Goal: Task Accomplishment & Management: Manage account settings

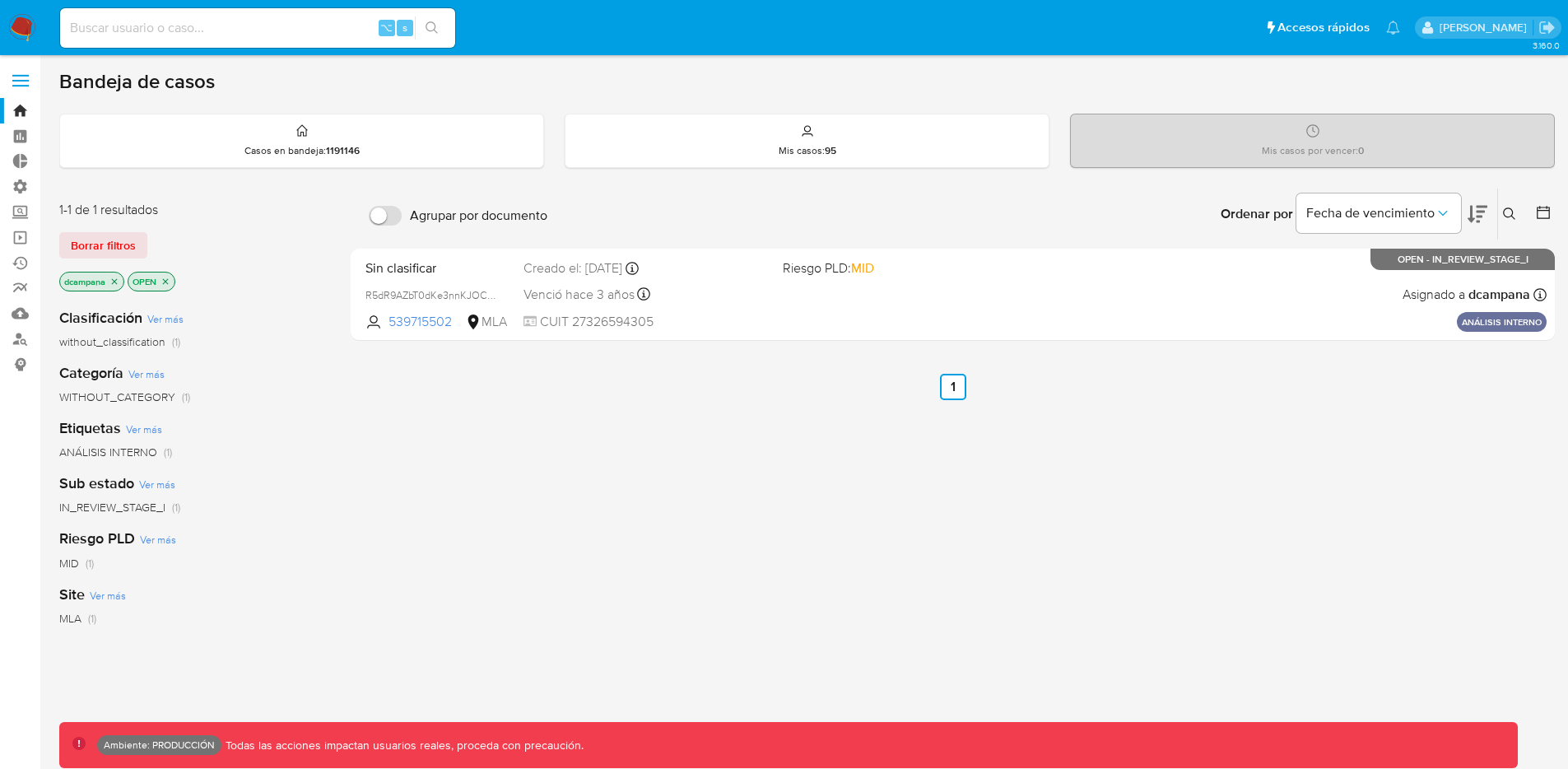
click at [17, 80] on span at bounding box center [20, 81] width 17 height 3
click at [0, 0] on input "checkbox" at bounding box center [0, 0] width 0 height 0
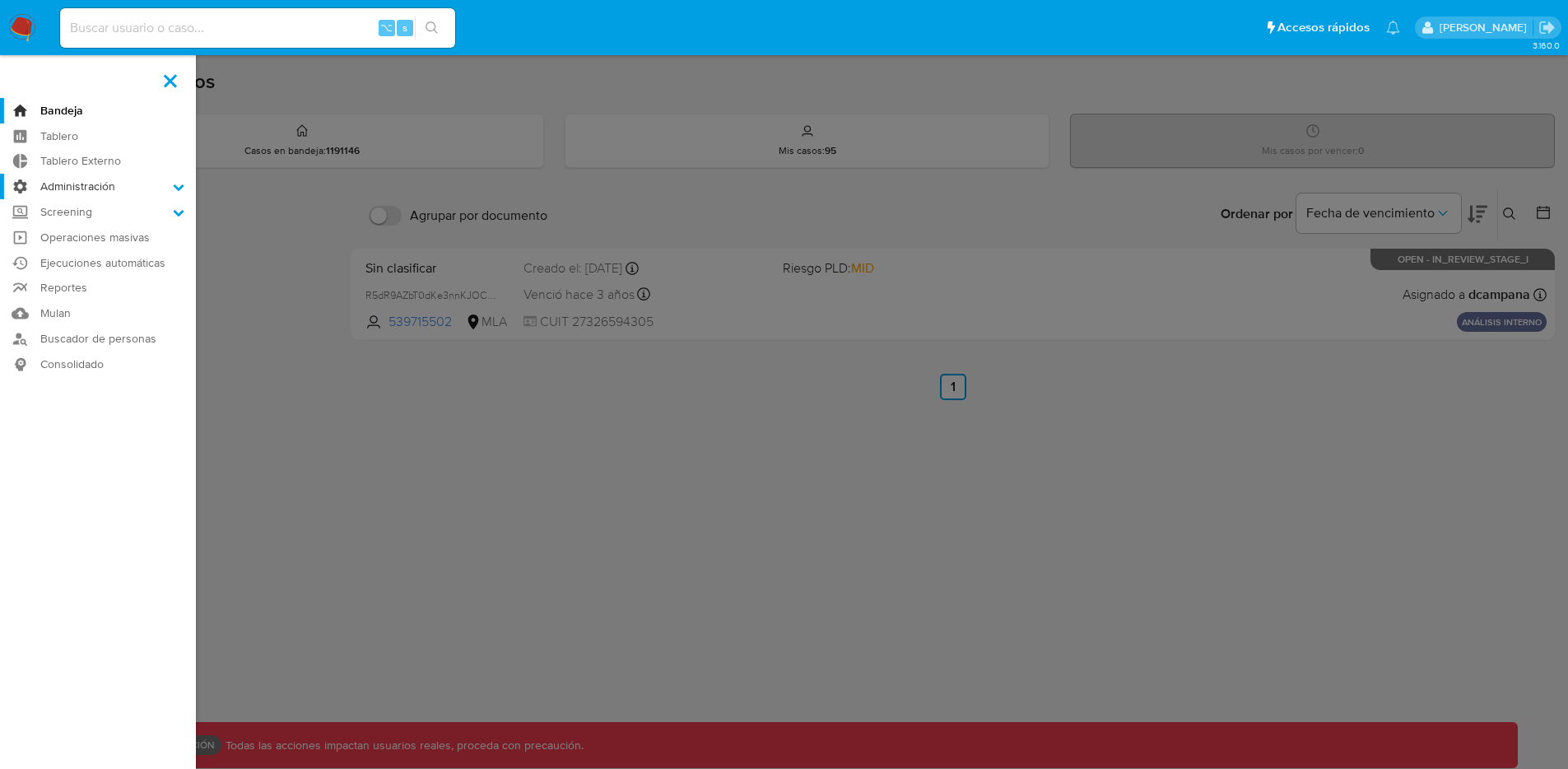
click at [116, 188] on label "Administración" at bounding box center [98, 186] width 196 height 25
click at [0, 0] on input "Administración" at bounding box center [0, 0] width 0 height 0
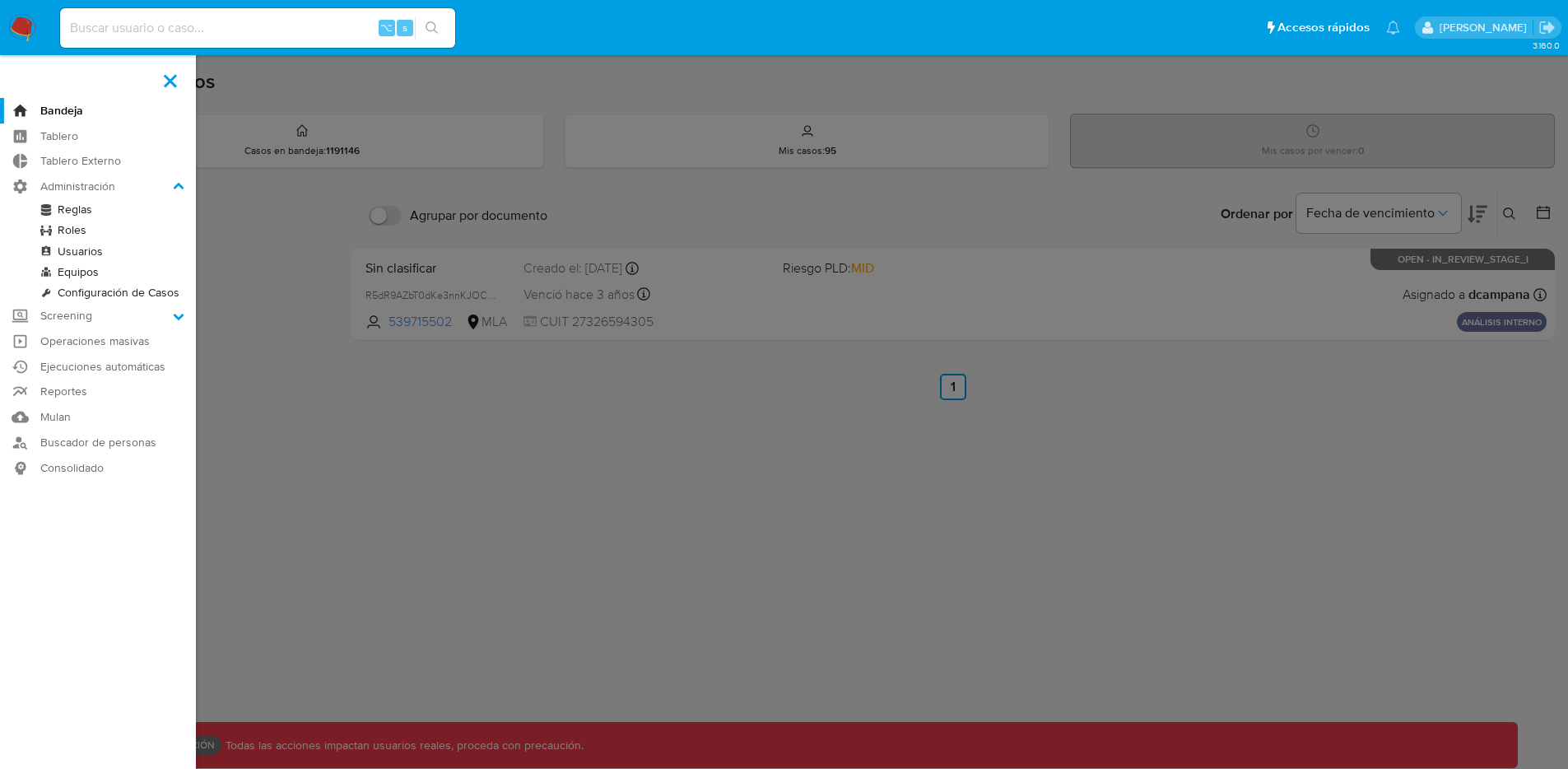
click at [74, 225] on link "Roles" at bounding box center [98, 230] width 196 height 21
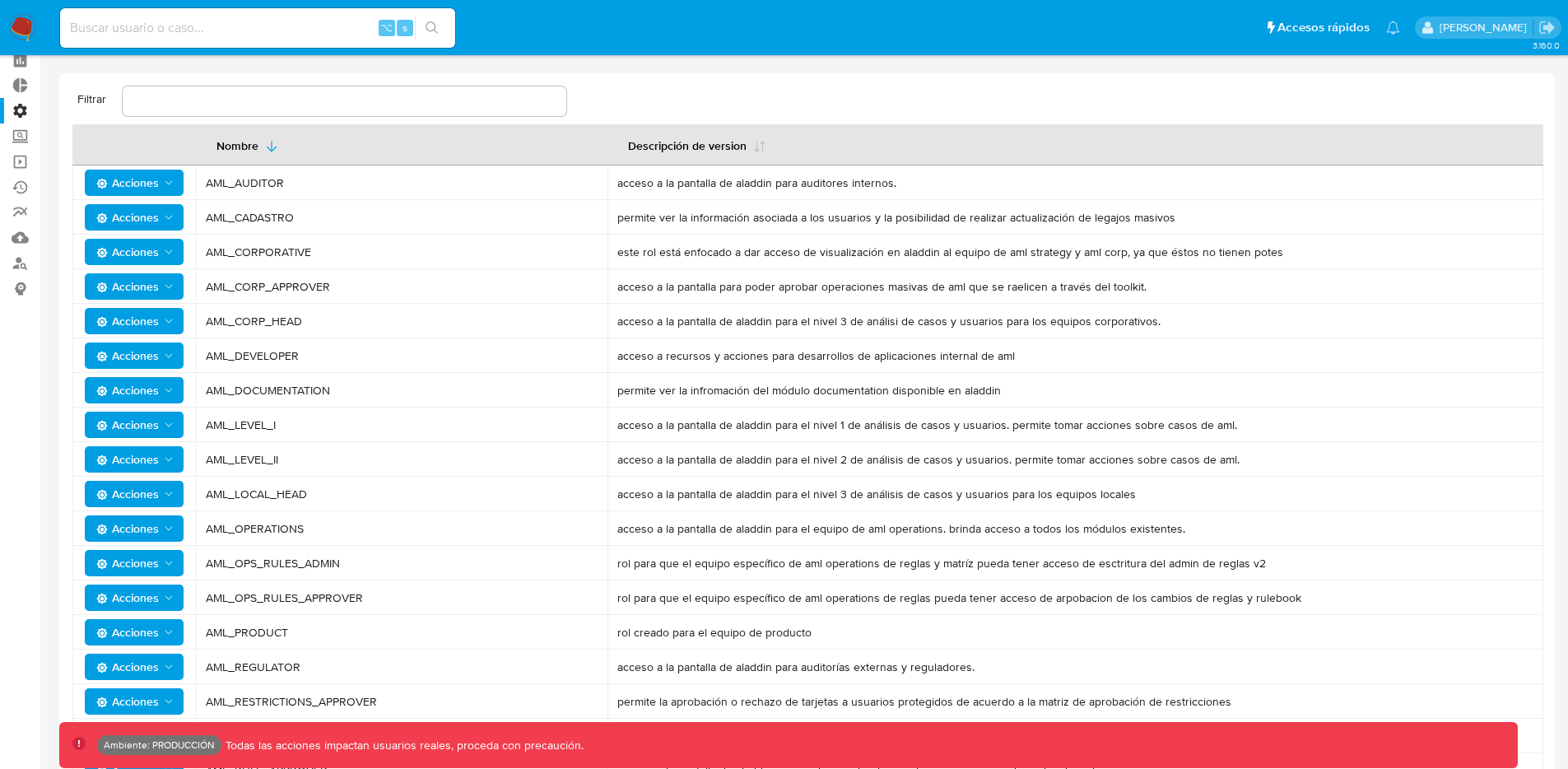
scroll to position [89, 0]
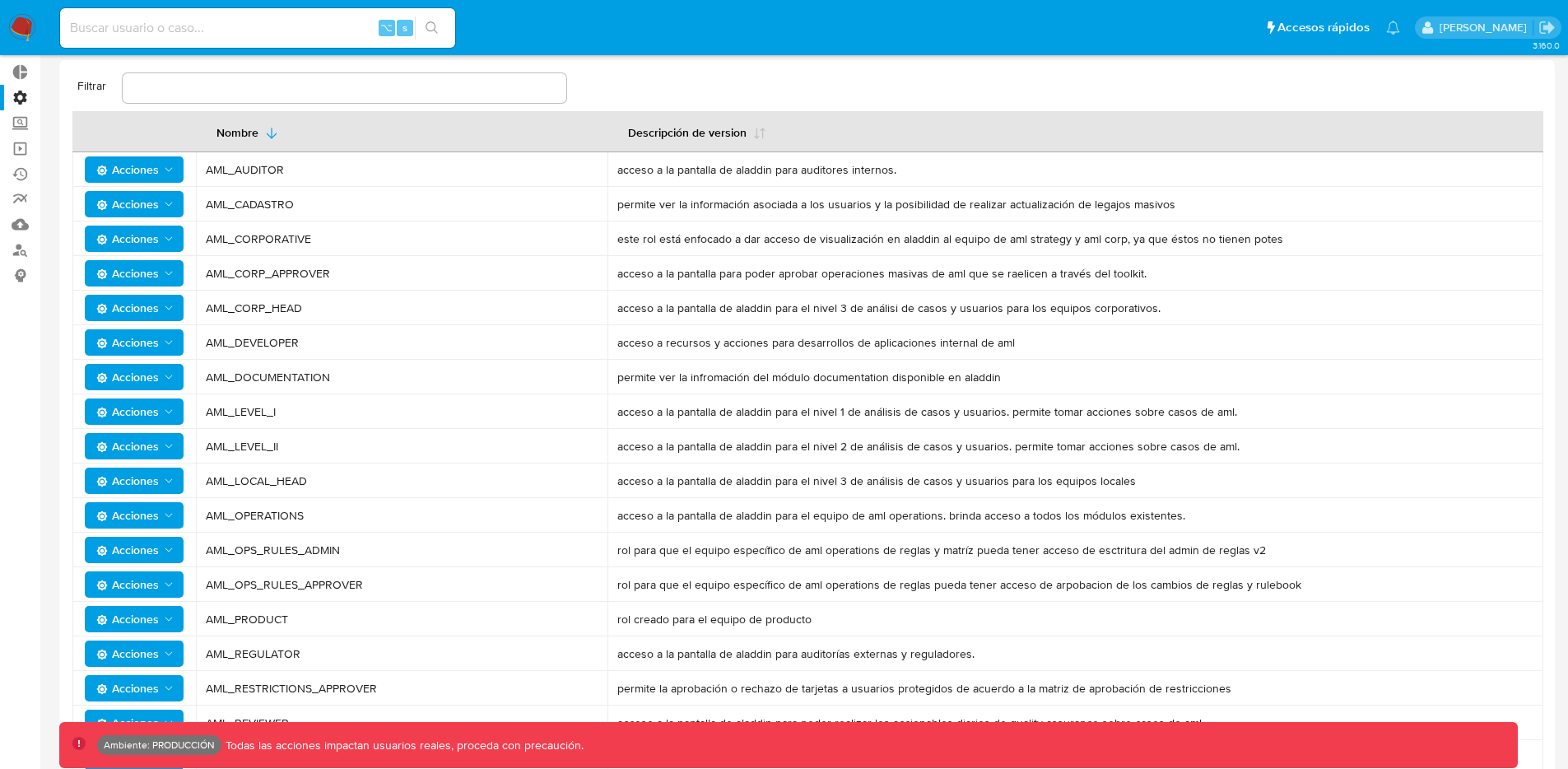
click at [178, 484] on button "Acciones" at bounding box center [135, 481] width 99 height 26
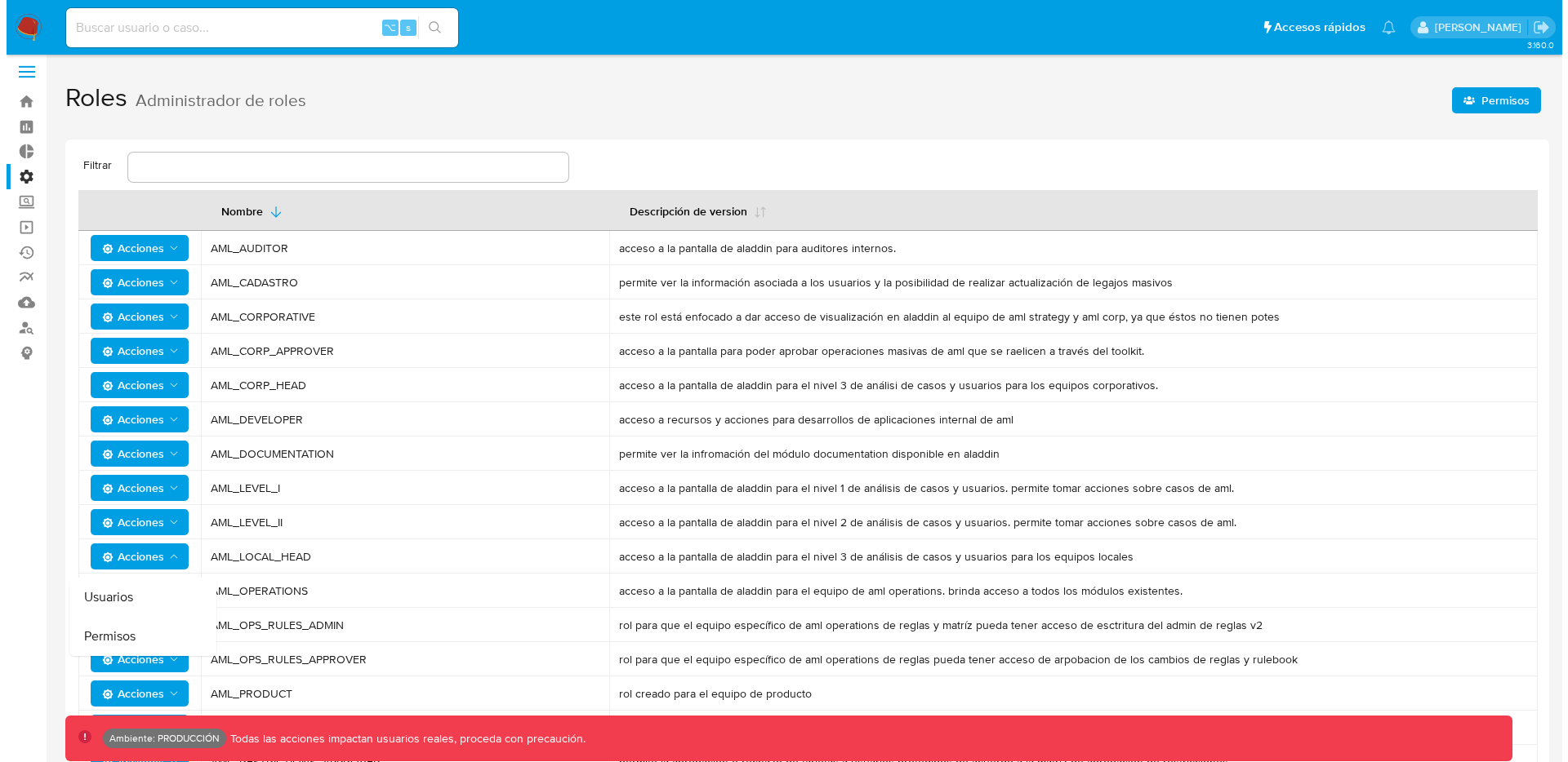
scroll to position [0, 0]
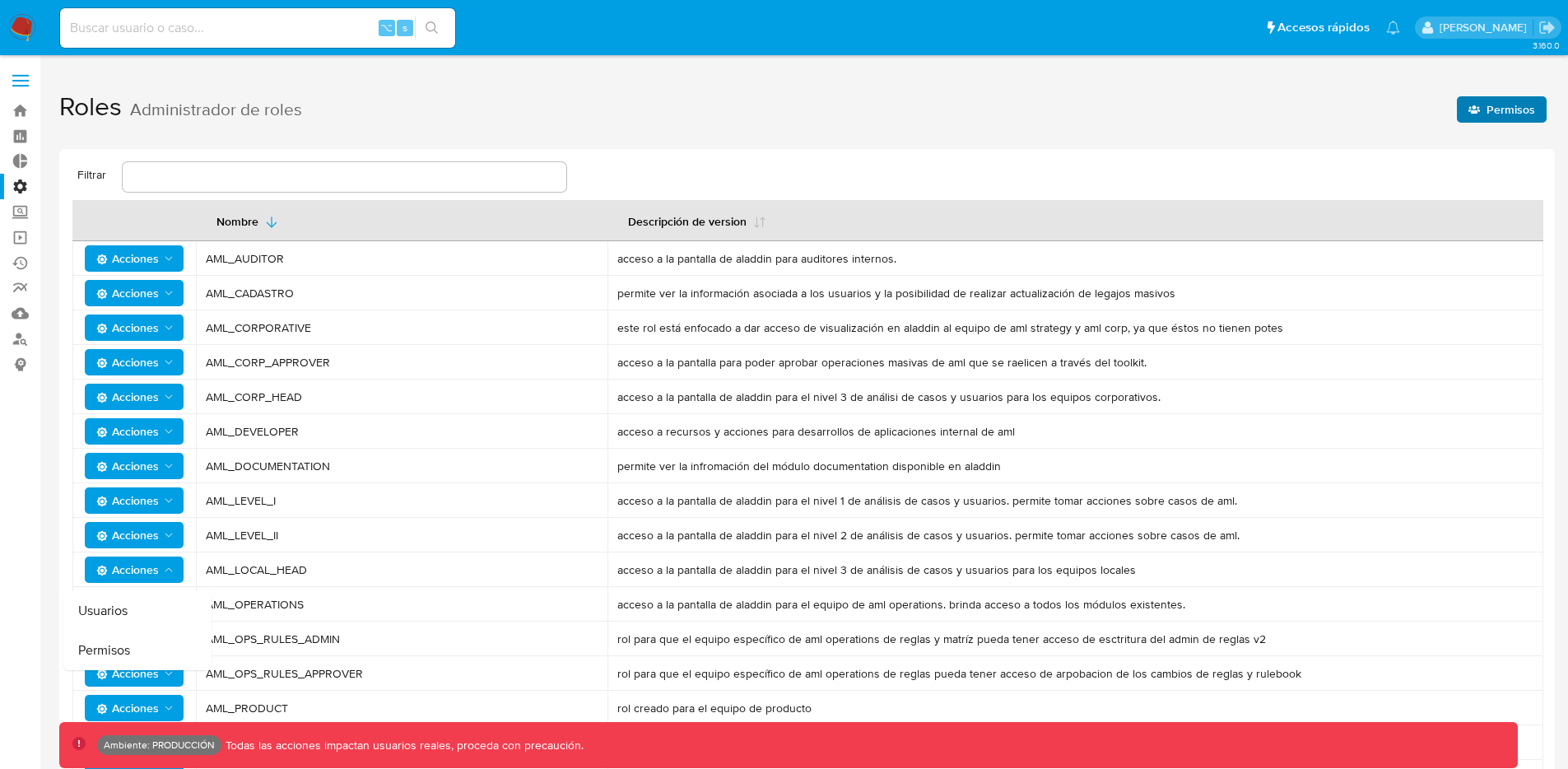
click at [1472, 116] on span "Permisos" at bounding box center [1502, 109] width 67 height 23
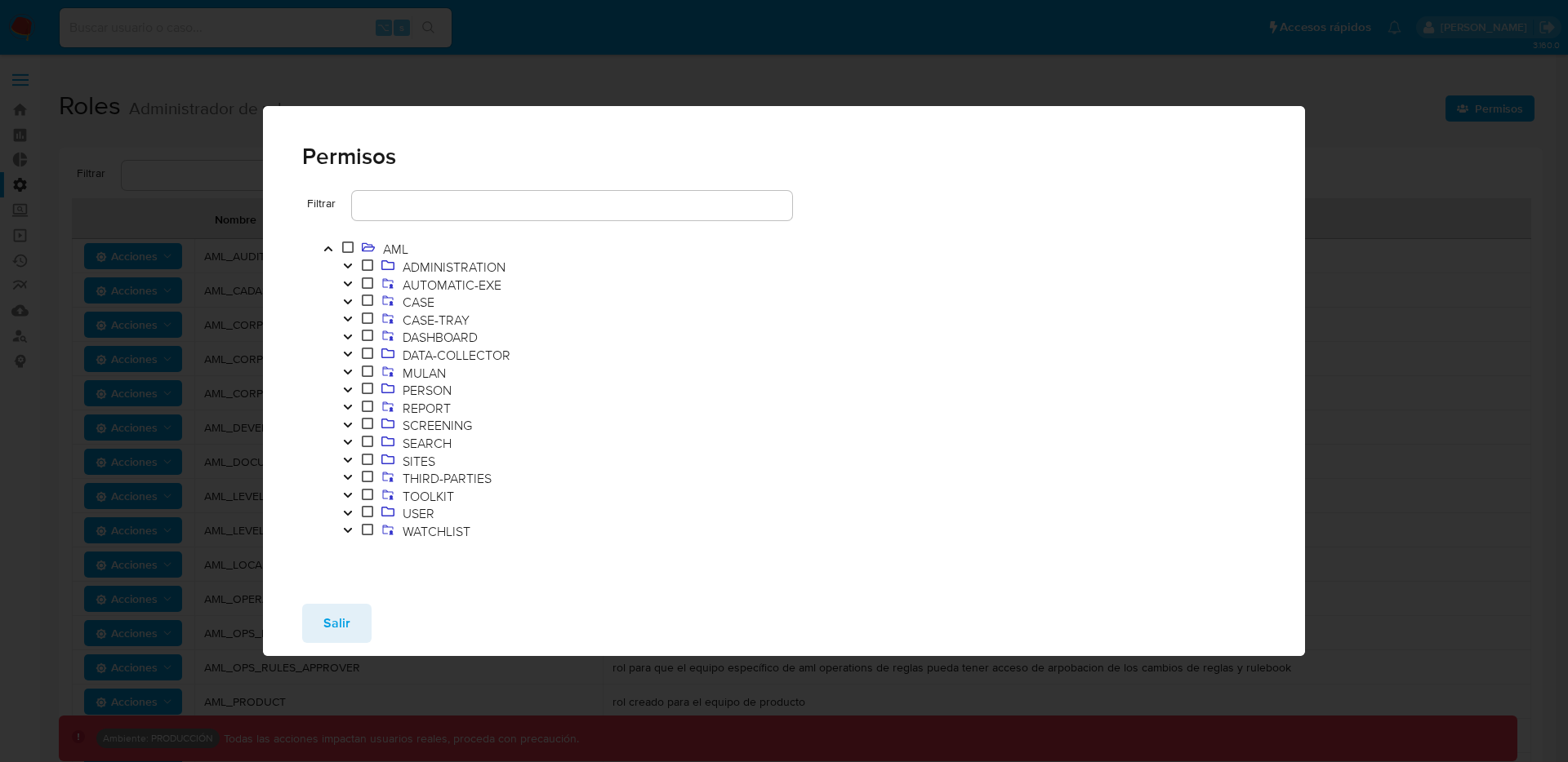
click at [350, 509] on icon "Toggle" at bounding box center [347, 512] width 11 height 9
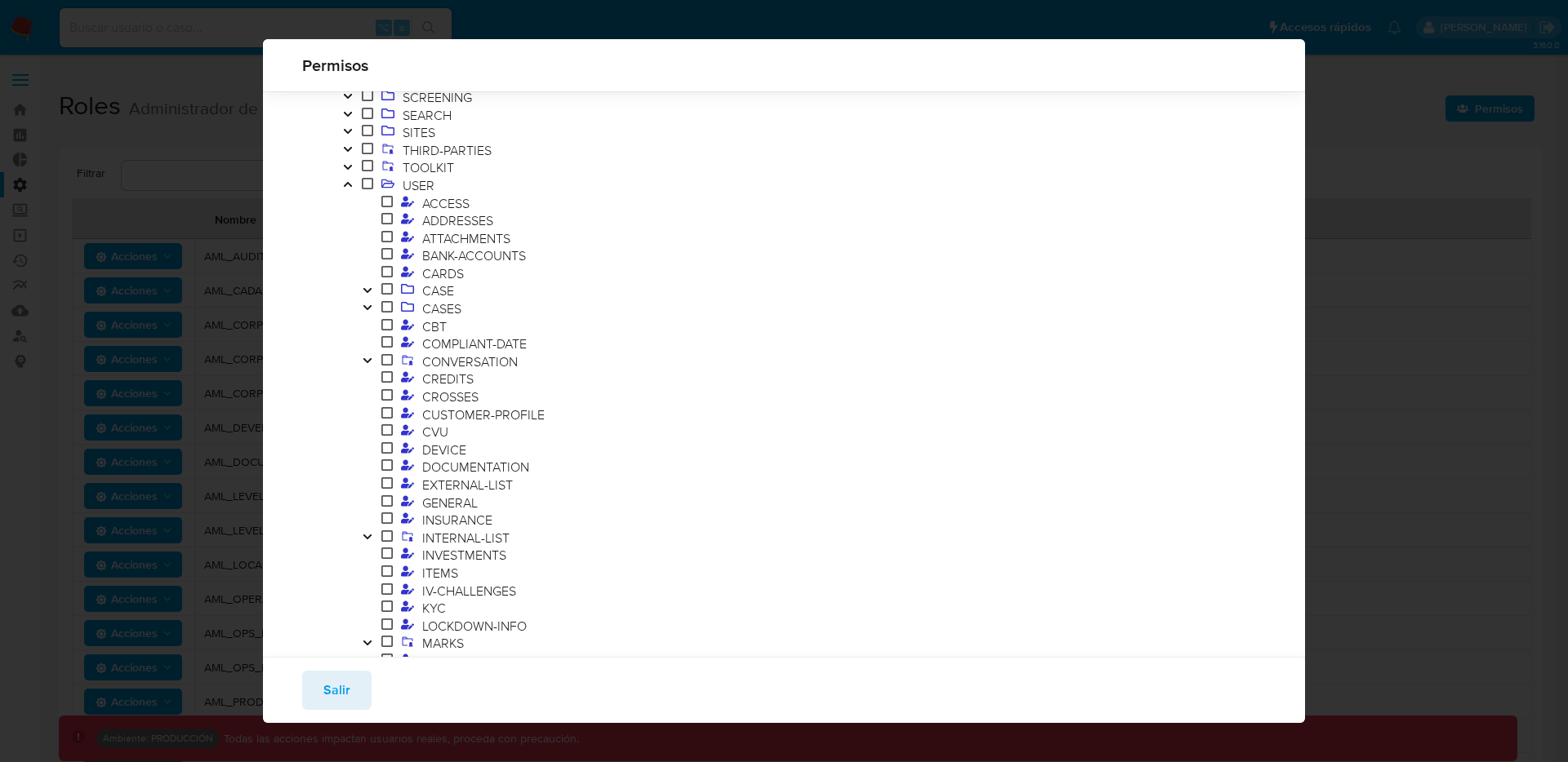
scroll to position [247, 0]
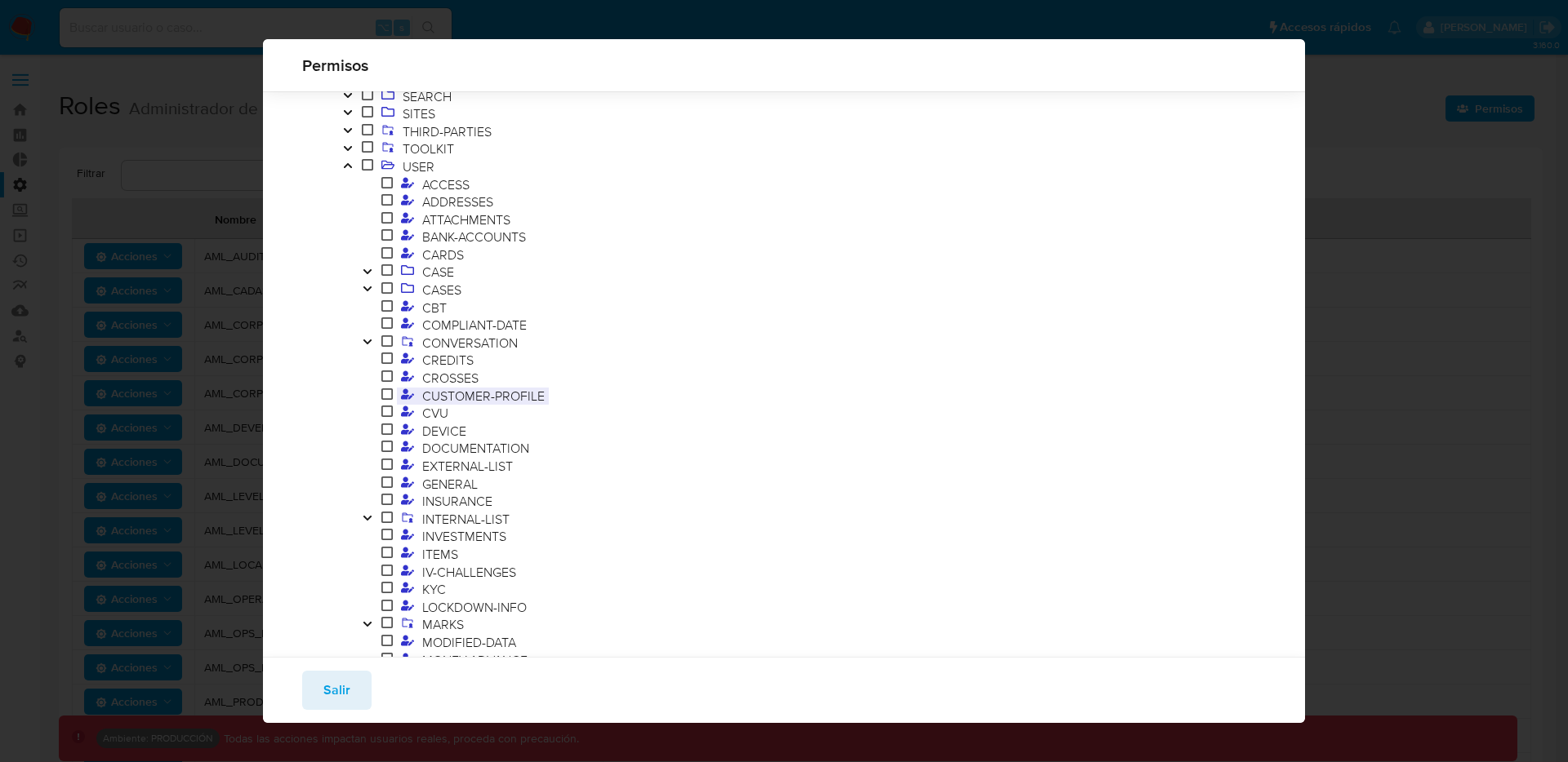
click at [439, 395] on span "CUSTOMER-PROFILE" at bounding box center [483, 395] width 131 height 18
